Goal: Information Seeking & Learning: Learn about a topic

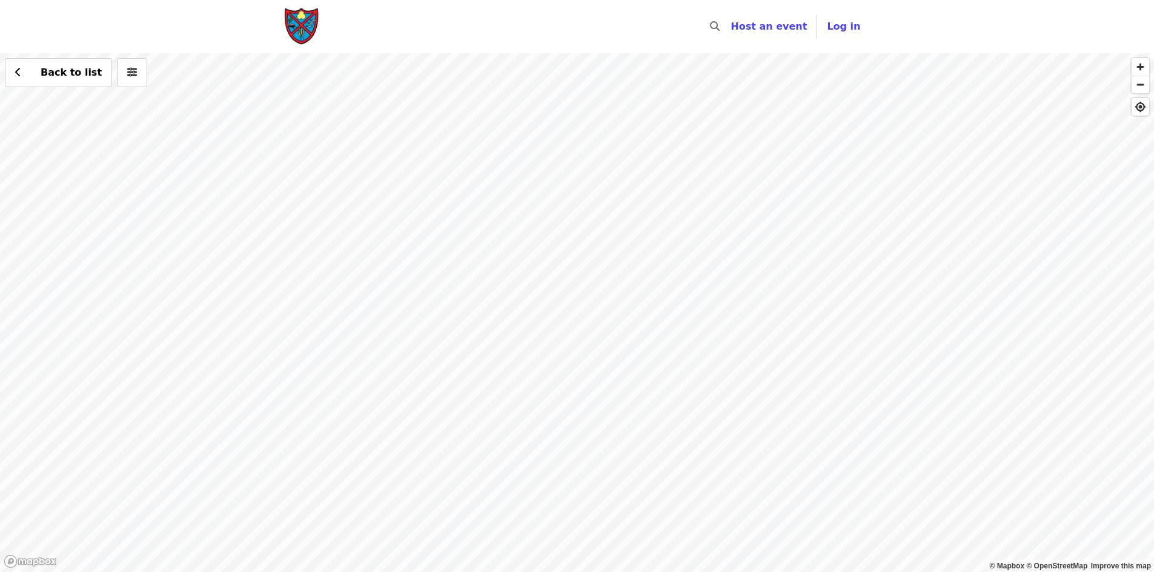
click at [635, 536] on div "Back to list" at bounding box center [577, 312] width 1154 height 519
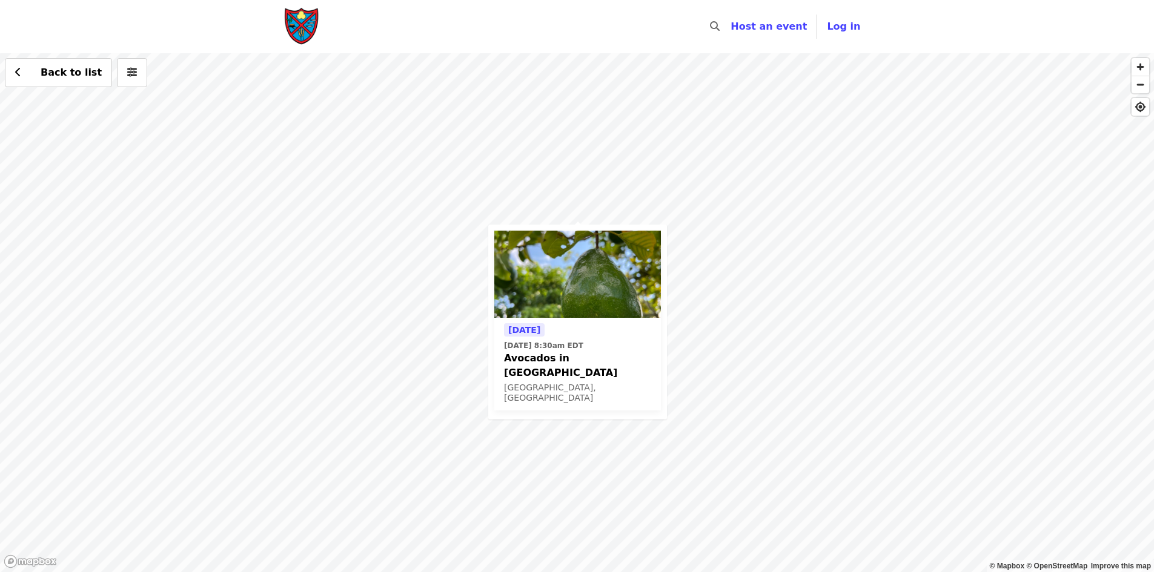
click at [737, 275] on div "[DATE] [DATE] 8:30am EDT Avocados in [GEOGRAPHIC_DATA], [GEOGRAPHIC_DATA] Back …" at bounding box center [577, 312] width 1154 height 519
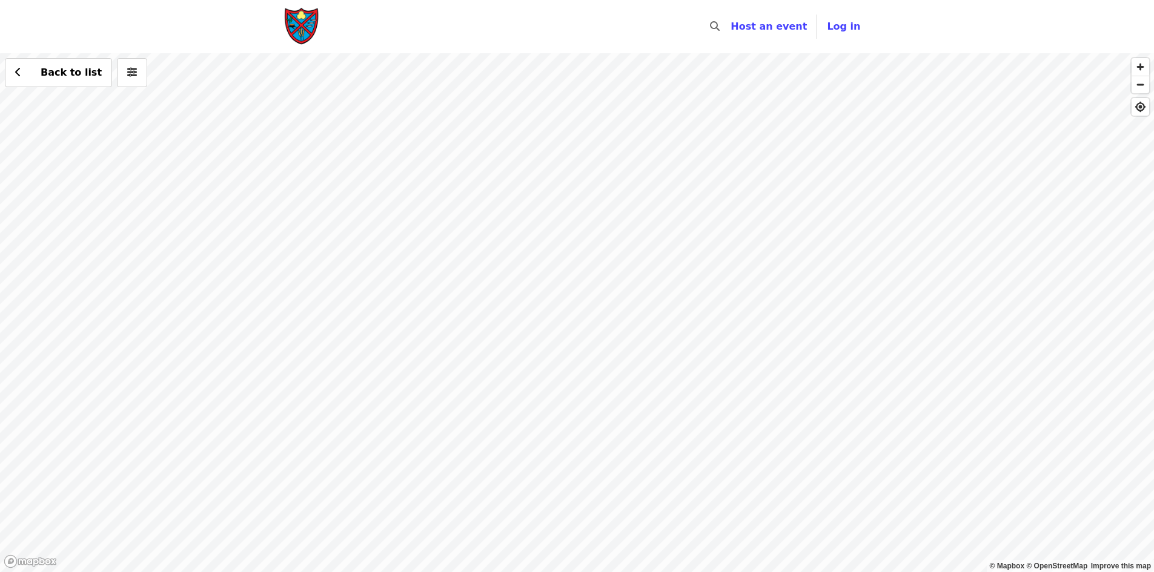
drag, startPoint x: 463, startPoint y: 214, endPoint x: 540, endPoint y: 453, distance: 250.6
click at [540, 453] on div "Back to list" at bounding box center [577, 312] width 1154 height 519
click at [530, 240] on div "Back to list" at bounding box center [577, 312] width 1154 height 519
click at [591, 541] on div "Back to list" at bounding box center [577, 312] width 1154 height 519
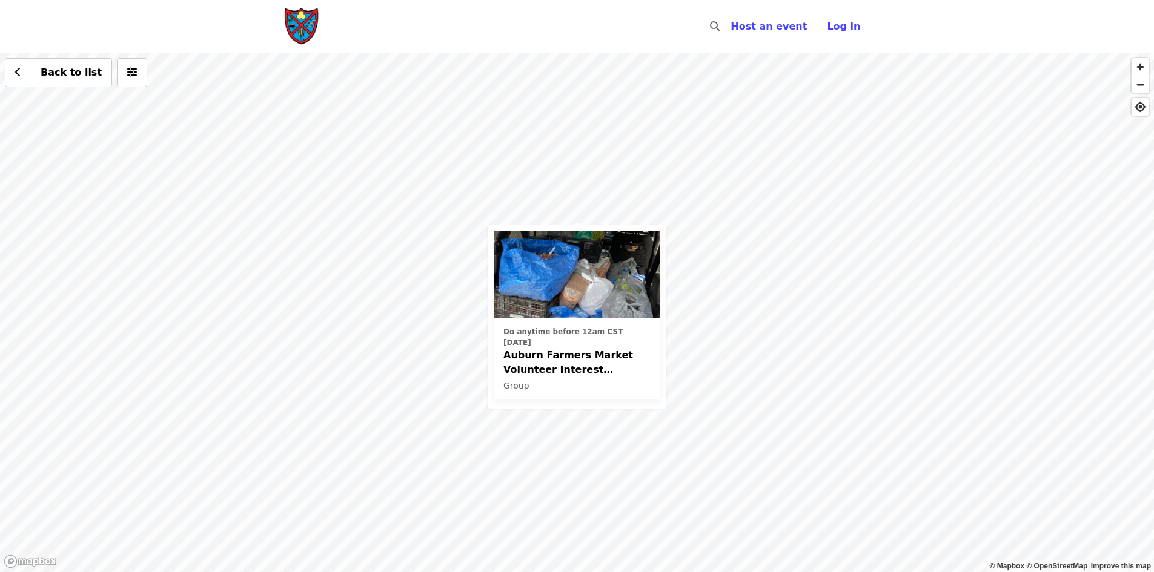
click at [720, 350] on div "Do anytime before 12am CST [DATE] Auburn Farmers Market Volunteer Interest (Lee…" at bounding box center [577, 312] width 1154 height 519
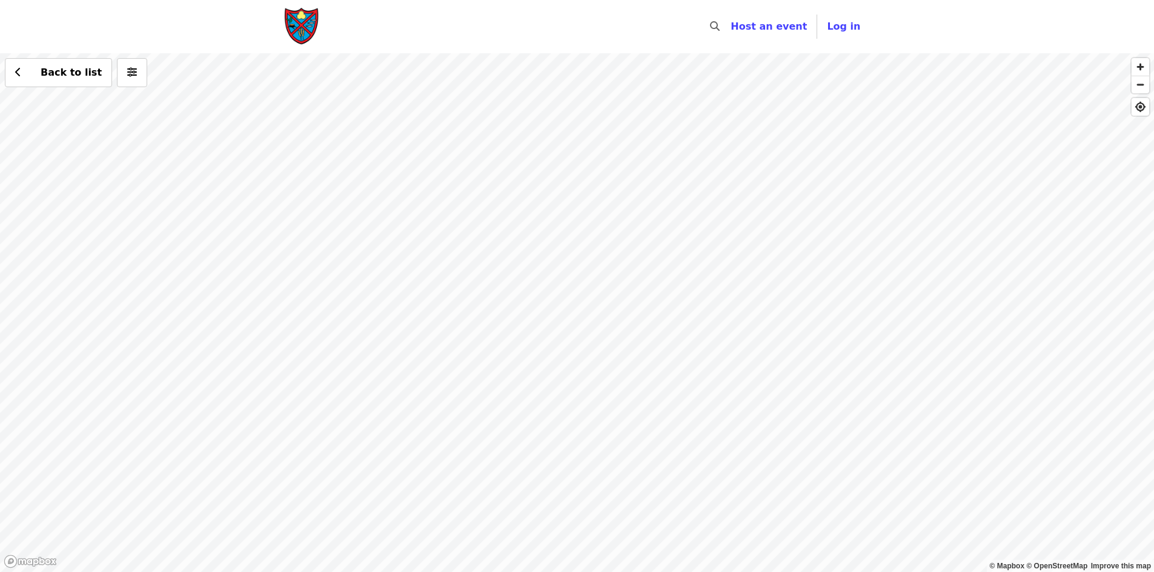
drag, startPoint x: 721, startPoint y: 311, endPoint x: 786, endPoint y: 492, distance: 192.4
click at [786, 492] on div "Back to list" at bounding box center [577, 312] width 1154 height 519
drag, startPoint x: 810, startPoint y: 322, endPoint x: 860, endPoint y: 304, distance: 53.3
click at [860, 304] on div "Back to list" at bounding box center [577, 312] width 1154 height 519
drag, startPoint x: 852, startPoint y: 380, endPoint x: 906, endPoint y: 151, distance: 234.7
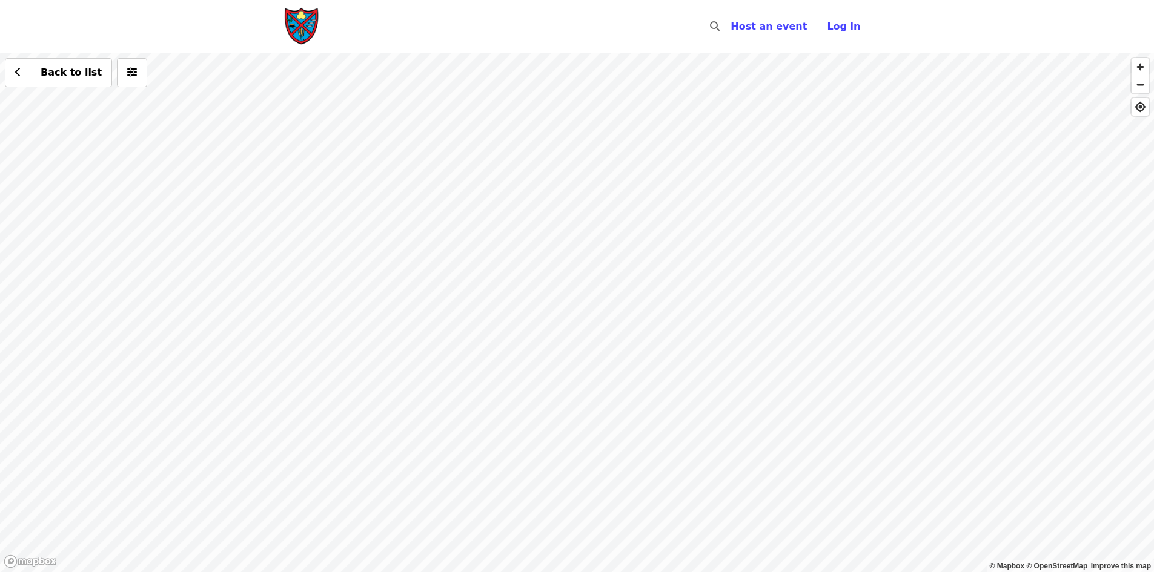
click at [902, 176] on div "Back to list" at bounding box center [577, 312] width 1154 height 519
